Goal: Entertainment & Leisure: Consume media (video, audio)

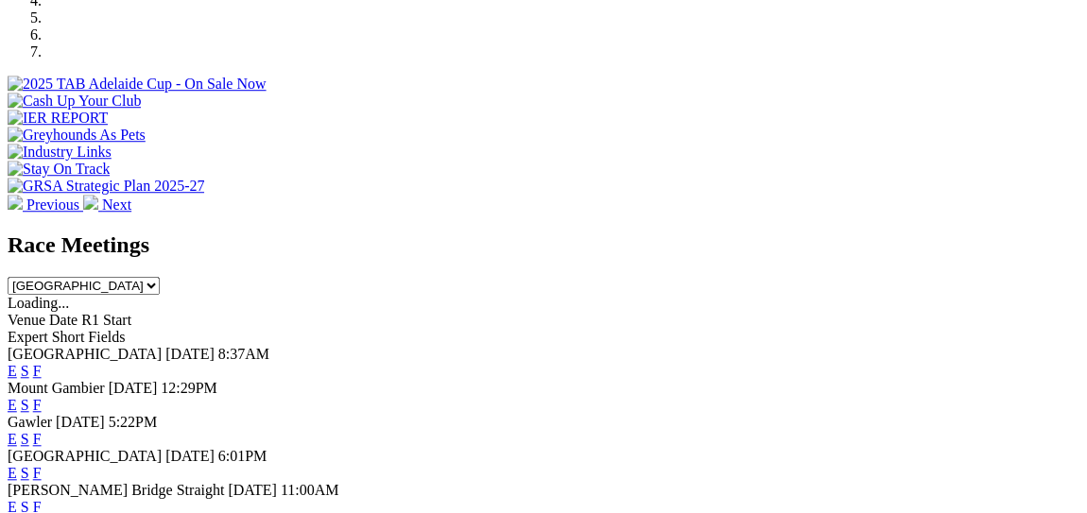
scroll to position [662, 0]
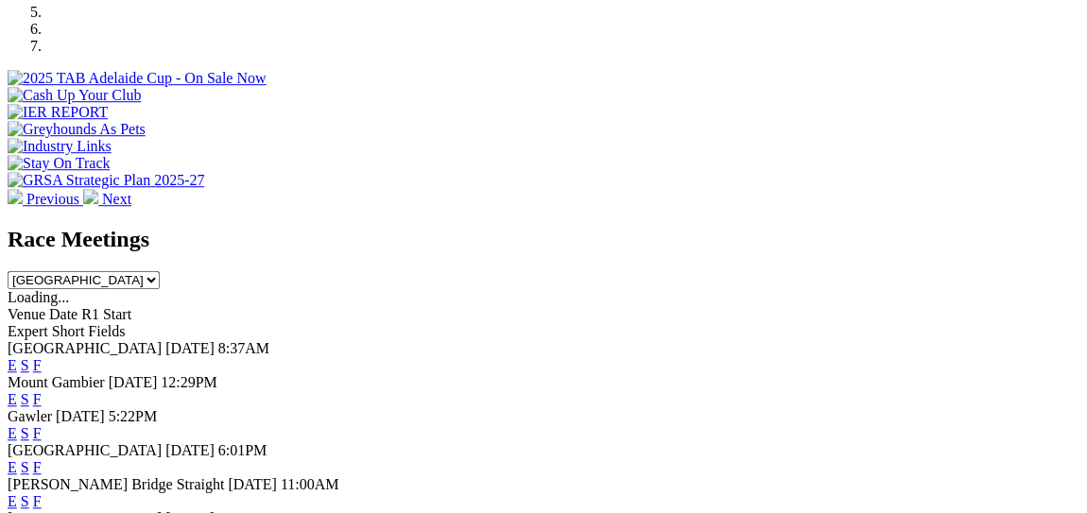
click at [17, 357] on link "E" at bounding box center [12, 365] width 9 height 16
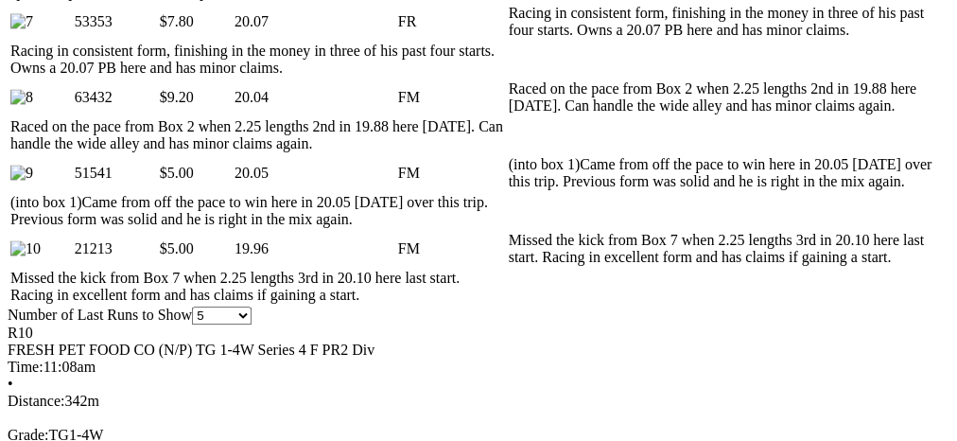
scroll to position [1304, 0]
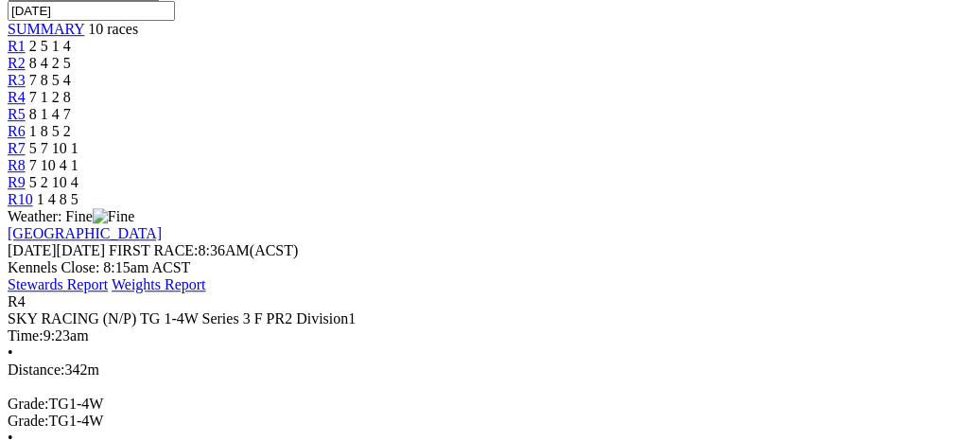
scroll to position [631, 0]
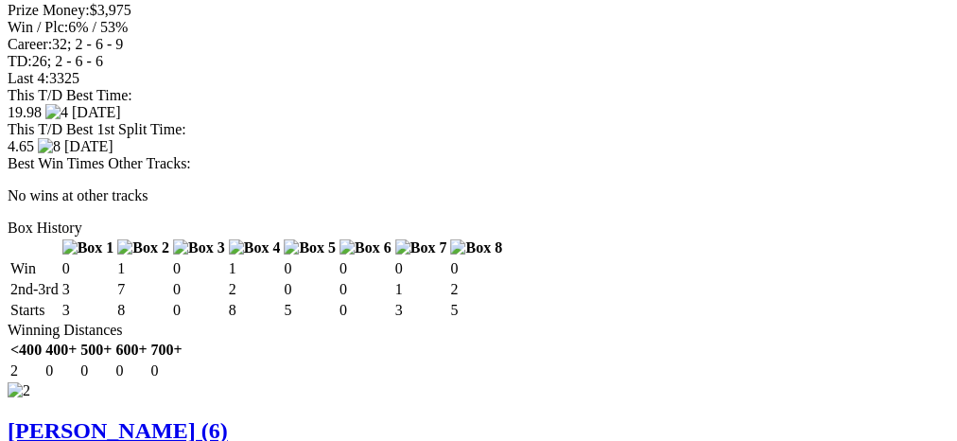
scroll to position [2770, 0]
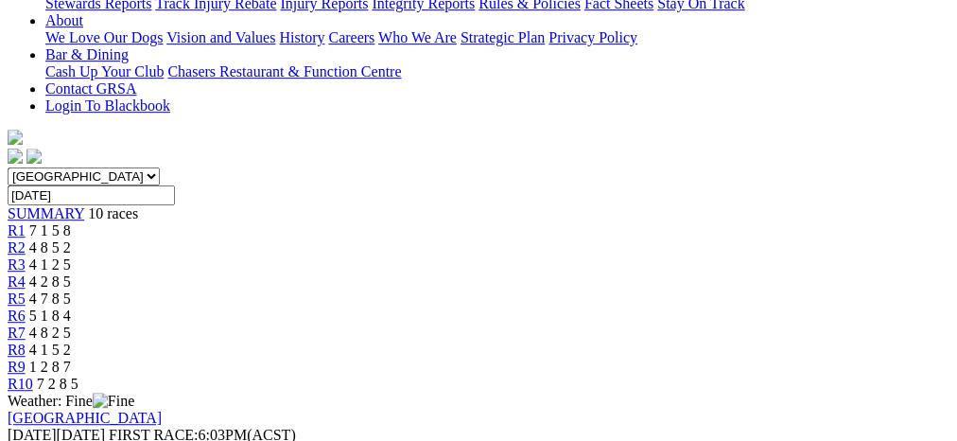
scroll to position [452, 0]
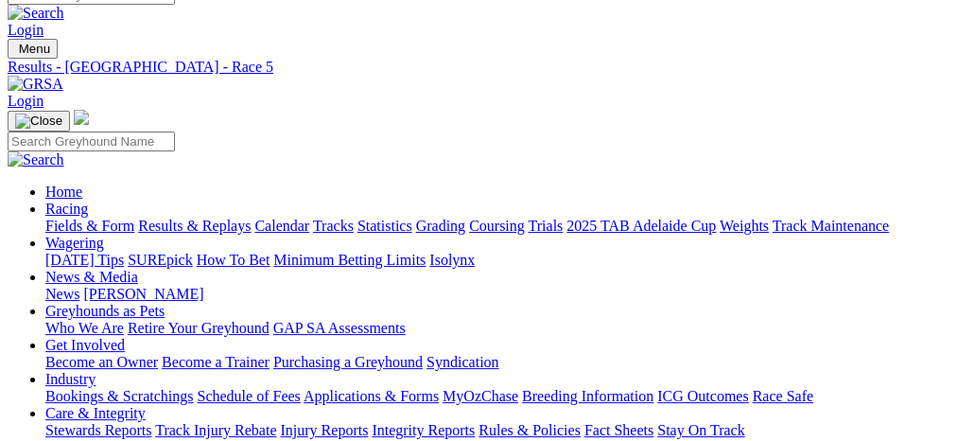
scroll to position [0, 0]
